Goal: Task Accomplishment & Management: Use online tool/utility

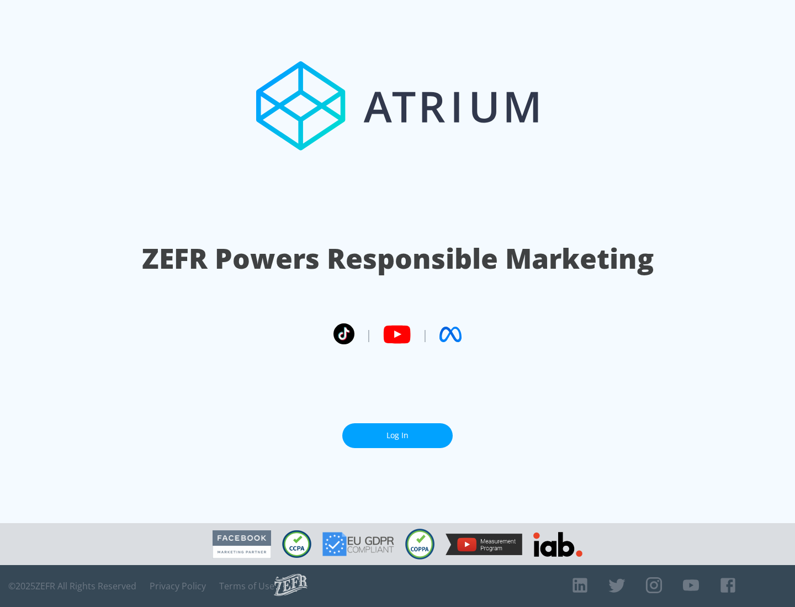
click at [397, 435] on link "Log In" at bounding box center [397, 435] width 110 height 25
